Goal: Task Accomplishment & Management: Manage account settings

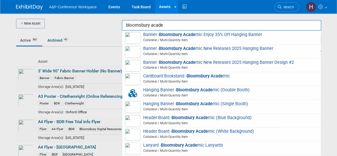
scroll to position [129, 0]
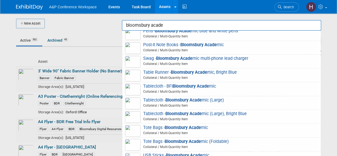
click at [169, 24] on div at bounding box center [169, 78] width 0 height 156
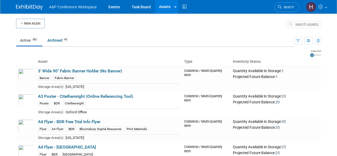
click at [305, 25] on span "search assets" at bounding box center [307, 24] width 23 height 4
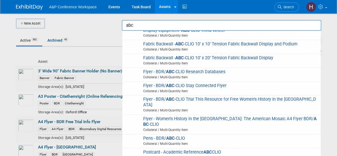
scroll to position [223, 0]
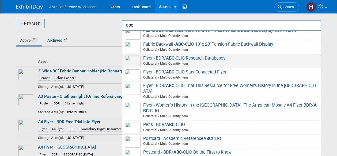
click at [160, 65] on span "Flyer - BDR/ ABC -CLIO Research Databases Collateral / Multi-Quantity Item" at bounding box center [221, 61] width 193 height 11
type input "Flyer - BDR/ABC-CLIO Research Databases"
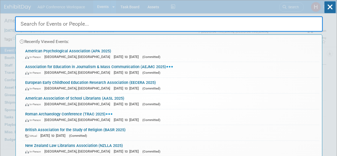
select select "Annual"
select select "Level 1"
select select "In-Person Booth"
select select "Psychology"
select select "Bloomsbury Academic"
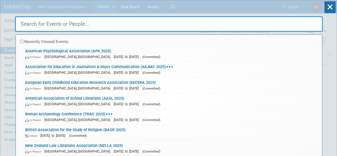
select select "Amanda Oney"
select select "[PERSON_NAME]"
select select "Networking/Commissioning"
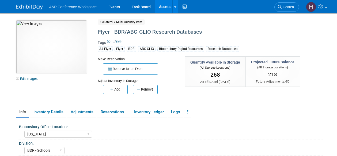
select select "[US_STATE]"
select select "BDR - Schools"
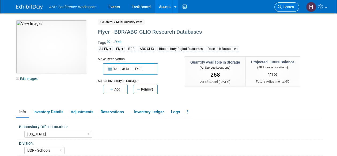
click at [282, 8] on span "Search" at bounding box center [288, 7] width 12 height 4
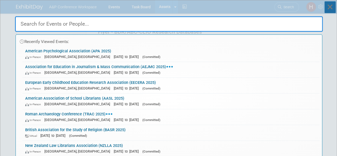
click at [330, 9] on icon at bounding box center [330, 7] width 11 height 12
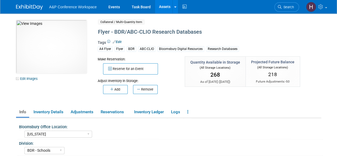
click at [160, 7] on link "Assets" at bounding box center [165, 6] width 20 height 13
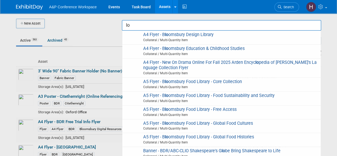
type input "l"
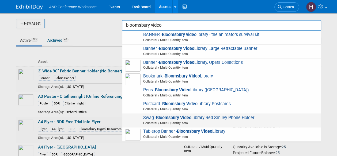
click at [224, 122] on span "Collateral / Multi-Quantity Item" at bounding box center [223, 123] width 192 height 5
type input "Swag - Bloomsbury Video Library Red Smiley Phone Holder"
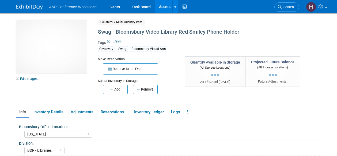
select select "[US_STATE]"
select select "BDR - Libraries"
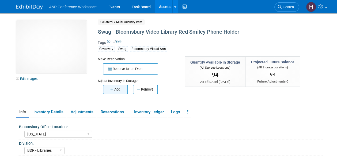
click at [121, 89] on button "Add" at bounding box center [115, 89] width 25 height 9
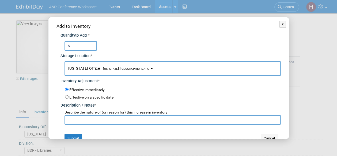
type input "6"
click at [118, 122] on input "text" at bounding box center [173, 120] width 216 height 10
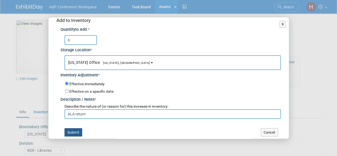
type input "ALA return"
click at [69, 130] on button "Submit" at bounding box center [74, 133] width 18 height 9
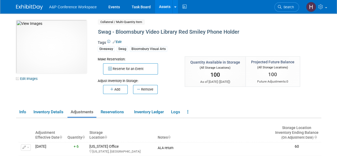
click at [164, 10] on link "Assets" at bounding box center [165, 6] width 20 height 13
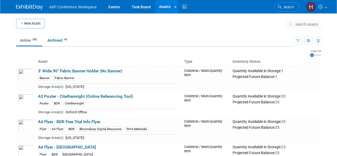
click at [293, 27] on button "search assets" at bounding box center [303, 24] width 35 height 9
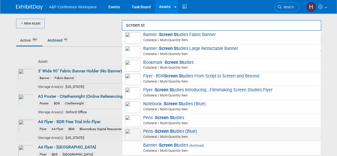
click at [214, 131] on span "Pens - Screen St udies (Blue) Collateral / Multi-Quantity Item" at bounding box center [221, 134] width 193 height 11
type input "Pens - Screen Studies (Blue)"
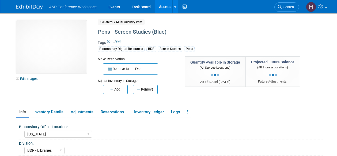
select select "[US_STATE]"
select select "BDR - Libraries"
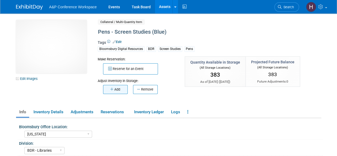
click at [123, 93] on button "Add" at bounding box center [115, 89] width 25 height 9
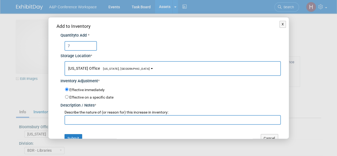
type input "7"
click at [120, 120] on input "text" at bounding box center [173, 120] width 216 height 10
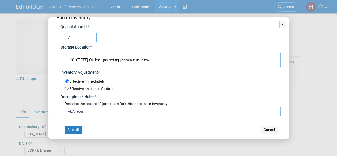
scroll to position [8, 0]
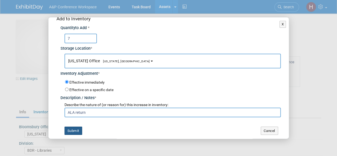
type input "ALA return"
click at [69, 135] on button "Submit" at bounding box center [74, 131] width 18 height 9
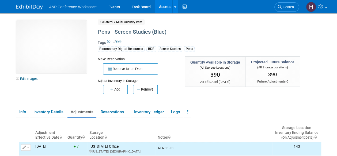
click at [164, 11] on link "Assets" at bounding box center [165, 6] width 20 height 13
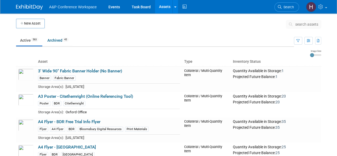
click at [295, 26] on button "search assets" at bounding box center [303, 24] width 35 height 9
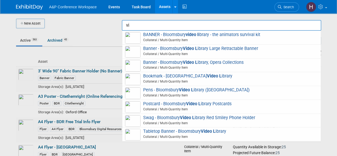
type input "v"
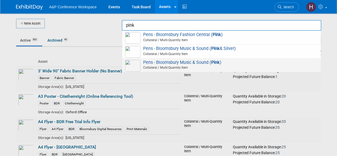
click at [236, 70] on span at bounding box center [223, 70] width 192 height 1
type input "Pens - Bloomsbury Music & Sound (Pink)"
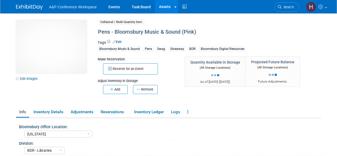
select select "[US_STATE]"
select select "BDR - Libraries"
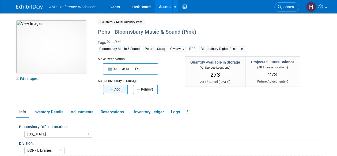
click at [124, 90] on button "Add" at bounding box center [115, 89] width 25 height 9
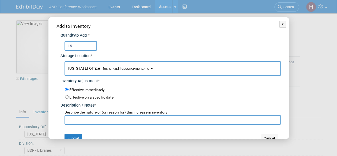
type input "15"
click at [114, 124] on input "text" at bounding box center [173, 120] width 216 height 10
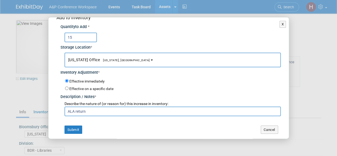
scroll to position [8, 0]
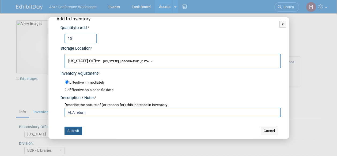
type input "ALA return"
click at [73, 130] on button "Submit" at bounding box center [74, 131] width 18 height 9
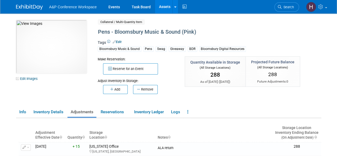
click at [161, 5] on link "Assets" at bounding box center [165, 6] width 20 height 13
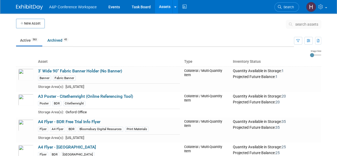
click at [301, 20] on button "search assets" at bounding box center [303, 24] width 35 height 9
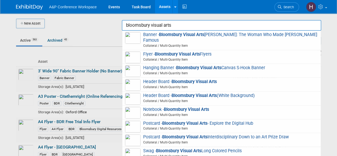
scroll to position [0, 0]
drag, startPoint x: 174, startPoint y: 24, endPoint x: 97, endPoint y: 21, distance: 77.0
click at [97, 21] on body "A&P Conference Workspace Events Task Board Assets New Asset Search Assets Bulk …" at bounding box center [168, 78] width 337 height 156
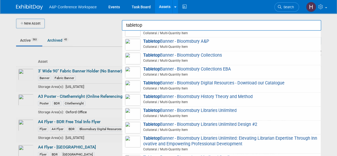
scroll to position [66, 0]
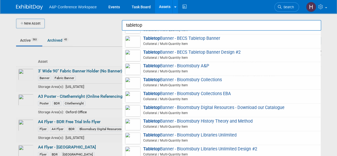
drag, startPoint x: 146, startPoint y: 25, endPoint x: 95, endPoint y: 18, distance: 51.4
click at [95, 18] on body "A&P Conference Workspace Events Task Board Assets New Asset Search Assets Bulk …" at bounding box center [168, 78] width 337 height 156
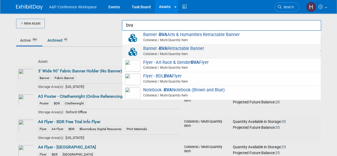
click at [142, 46] on span "Banner - BVA Retractable Banner Collateral / Multi-Quantity Item" at bounding box center [221, 51] width 193 height 11
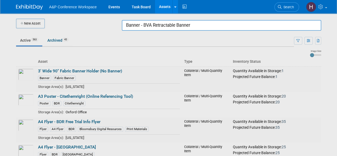
click at [216, 30] on input "Banner - BVA Retractable Banner" at bounding box center [222, 25] width 200 height 11
drag, startPoint x: 199, startPoint y: 24, endPoint x: 81, endPoint y: 24, distance: 117.6
click at [81, 24] on body "A&P Conference Workspace Events Task Board Assets New Asset Search Assets Bulk …" at bounding box center [168, 78] width 337 height 156
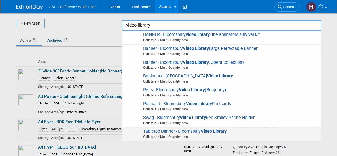
type input "video library"
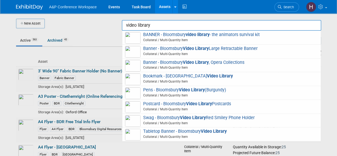
drag, startPoint x: 152, startPoint y: 27, endPoint x: 117, endPoint y: 25, distance: 35.2
click at [117, 25] on body "A&P Conference Workspace Events Task Board Assets New Asset Search Assets Bulk …" at bounding box center [168, 78] width 337 height 156
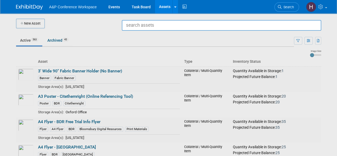
click at [169, 25] on div at bounding box center [169, 78] width 0 height 156
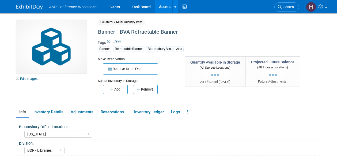
select select "[US_STATE]"
select select "BDR - Libraries"
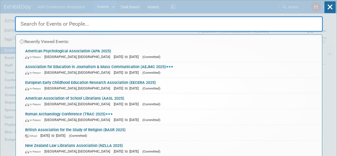
select select "Annual"
select select "Level 1"
select select "In-Person Booth"
select select "Psychology"
select select "Bloomsbury Academic"
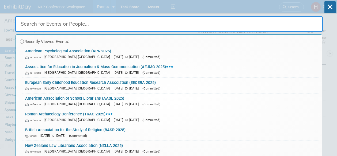
select select "Amanda Oney"
select select "Helen Jackson"
select select "Amy Suratia"
select select "Networking/Commissioning"
click at [334, 11] on icon at bounding box center [330, 7] width 11 height 12
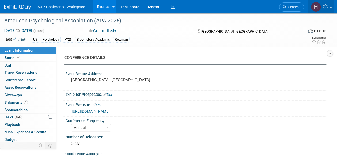
click at [328, 8] on icon at bounding box center [326, 6] width 6 height 5
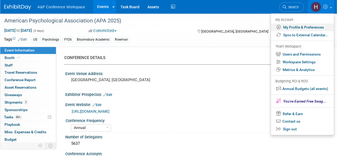
click at [301, 25] on link "My Profile & Preferences" at bounding box center [302, 28] width 63 height 8
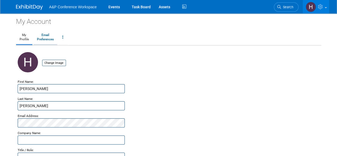
click at [46, 39] on link "Email Preferences" at bounding box center [45, 37] width 24 height 13
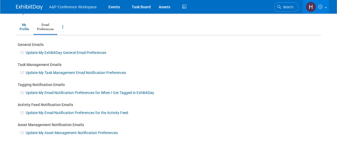
scroll to position [11, 0]
click at [44, 95] on div "Update My Email Notification Preferences for When I Get Tagged in ExhibitDay" at bounding box center [169, 91] width 302 height 8
click at [42, 92] on link "Update My Email Notification Preferences for When I Get Tagged in ExhibitDay" at bounding box center [90, 92] width 129 height 4
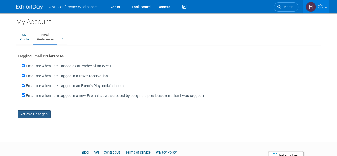
click at [42, 115] on button "Save Changes" at bounding box center [34, 115] width 33 height 8
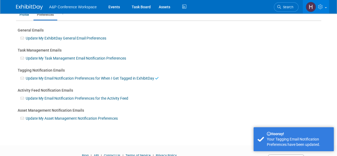
scroll to position [25, 0]
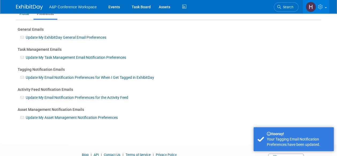
click at [32, 56] on link "Update My Task Management Email Notification Preferences" at bounding box center [76, 57] width 100 height 4
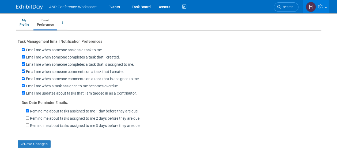
scroll to position [15, 0]
click at [26, 110] on input "Remind me about tasks assigned to me 1 day before they are due." at bounding box center [27, 110] width 3 height 3
checkbox input "false"
click at [34, 141] on button "Save Changes" at bounding box center [34, 144] width 33 height 8
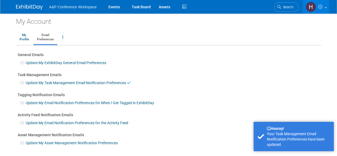
scroll to position [0, 0]
click at [25, 44] on link "My Profile" at bounding box center [24, 37] width 16 height 13
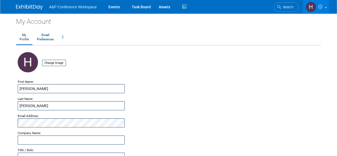
click at [32, 7] on img at bounding box center [29, 7] width 27 height 5
